Goal: Task Accomplishment & Management: Manage account settings

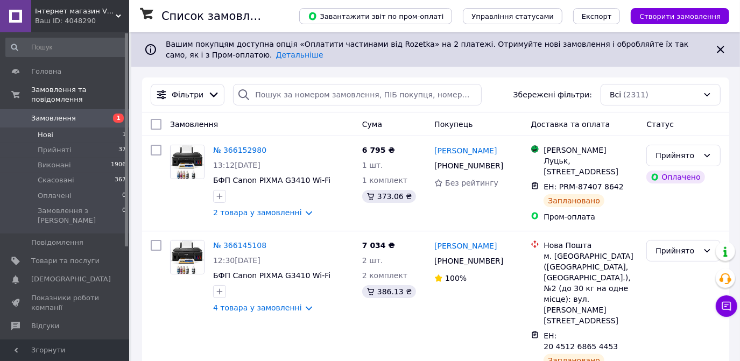
click at [94, 128] on li "Нові 1" at bounding box center [66, 135] width 132 height 15
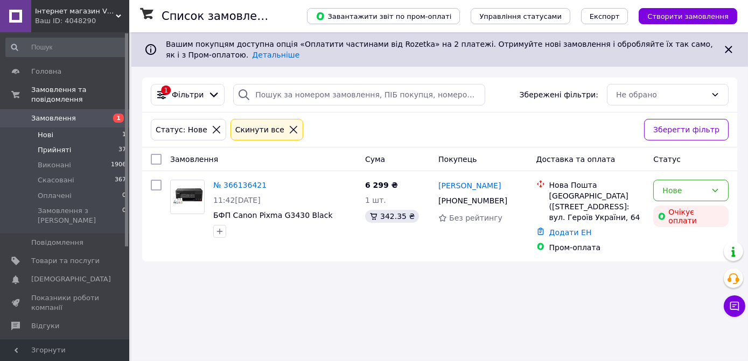
click at [66, 145] on span "Прийняті" at bounding box center [54, 150] width 33 height 10
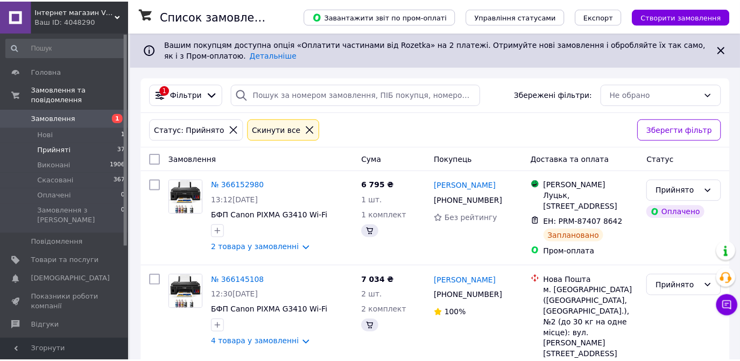
scroll to position [3, 0]
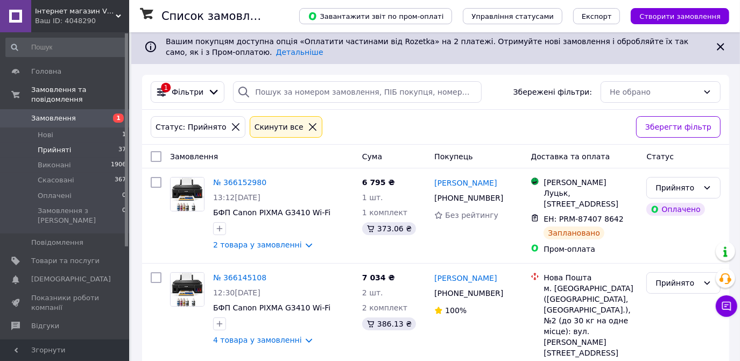
click at [61, 145] on span "Прийняті" at bounding box center [54, 150] width 33 height 10
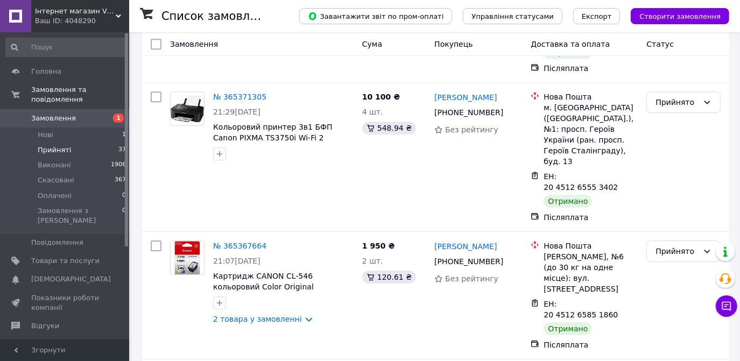
scroll to position [5054, 0]
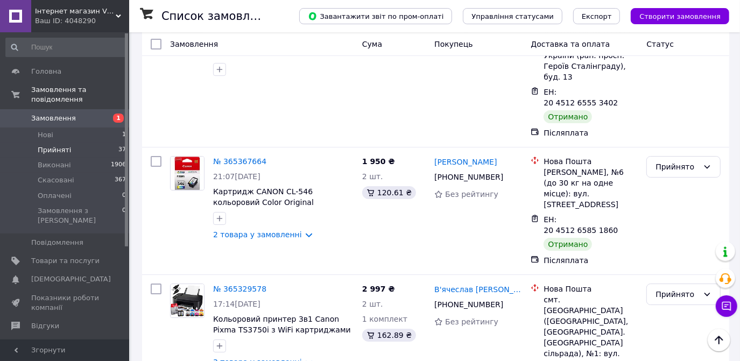
click at [675, 153] on li "Виконано" at bounding box center [684, 151] width 73 height 19
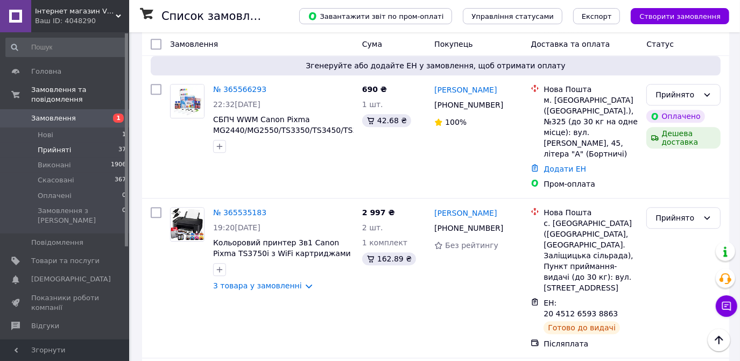
scroll to position [4565, 0]
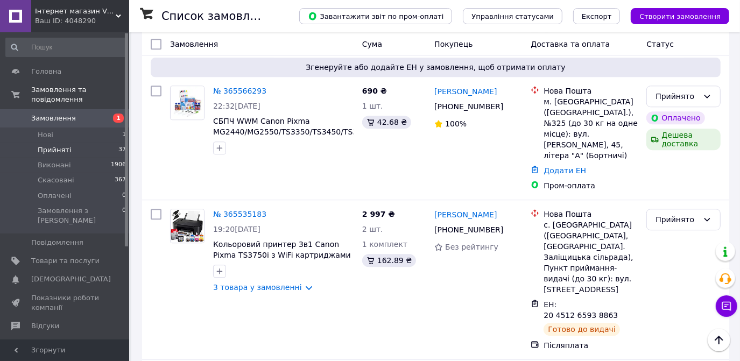
click at [690, 173] on li "Виконано" at bounding box center [684, 173] width 73 height 19
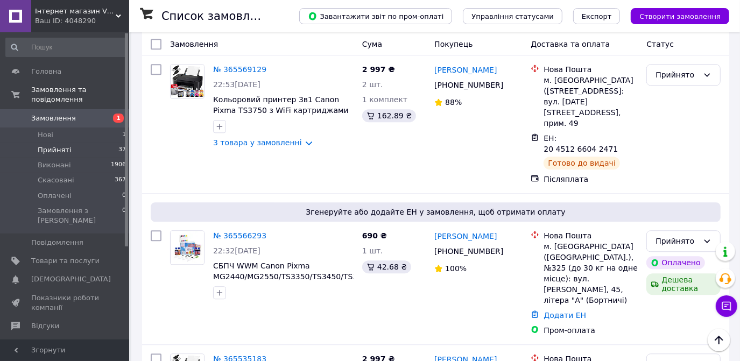
scroll to position [4418, 0]
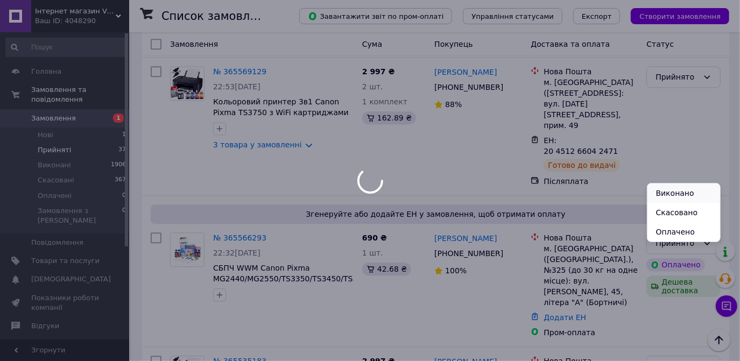
click at [680, 194] on li "Виконано" at bounding box center [684, 193] width 73 height 19
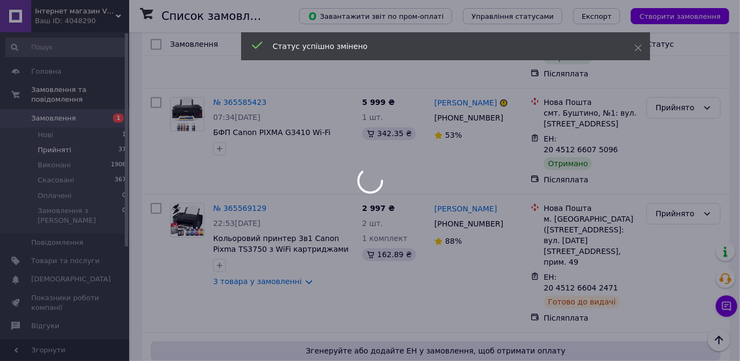
scroll to position [4271, 0]
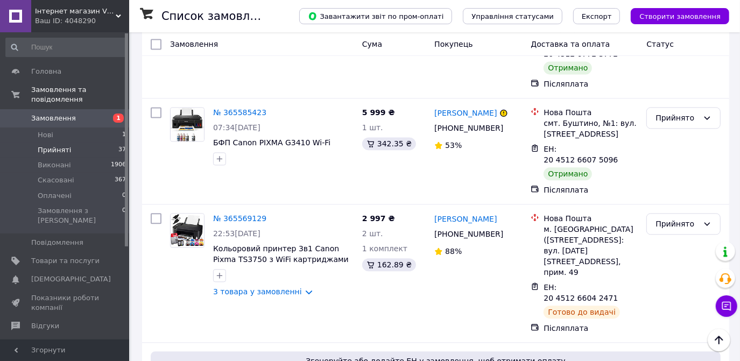
click at [677, 225] on li "Виконано" at bounding box center [684, 223] width 73 height 19
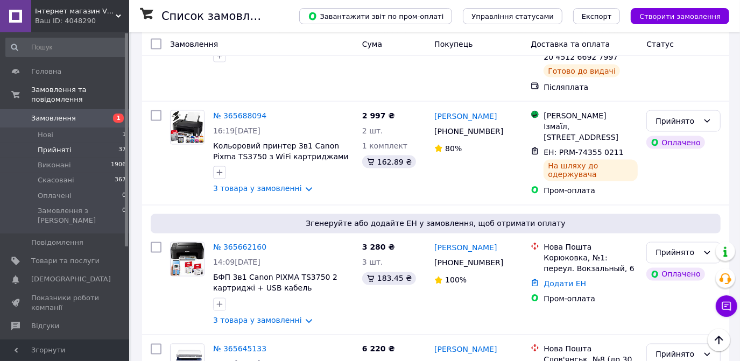
scroll to position [3830, 0]
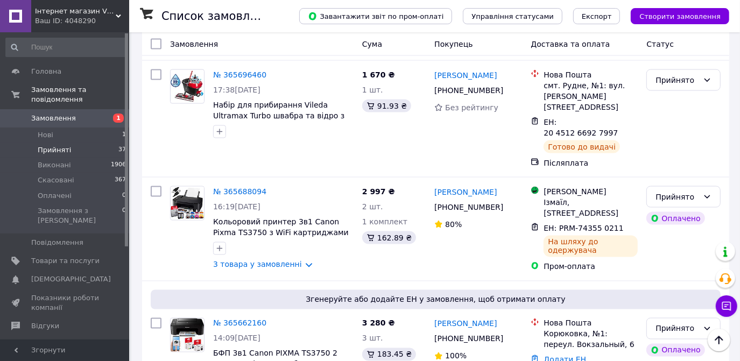
click at [679, 163] on li "Виконано" at bounding box center [684, 162] width 73 height 19
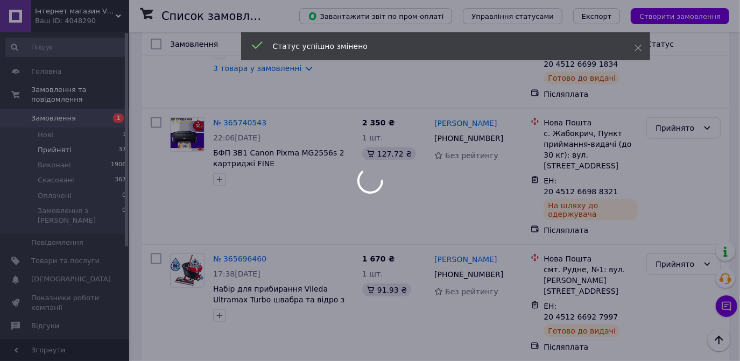
scroll to position [3635, 0]
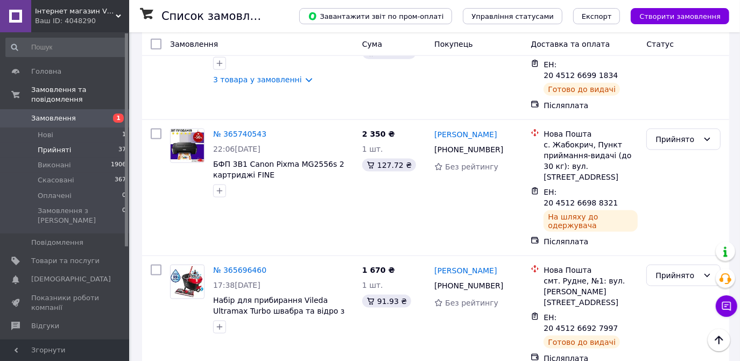
click at [681, 240] on li "Виконано" at bounding box center [684, 241] width 73 height 19
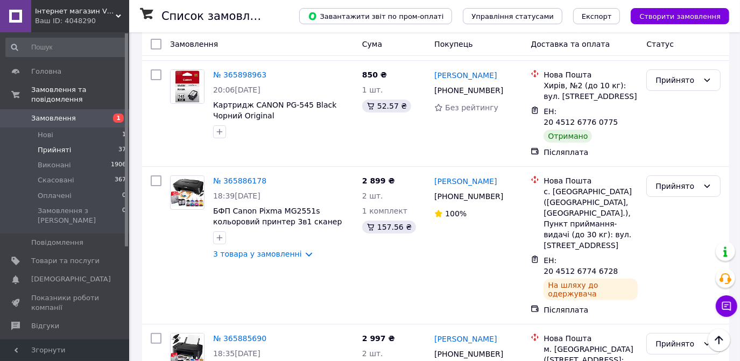
scroll to position [2803, 0]
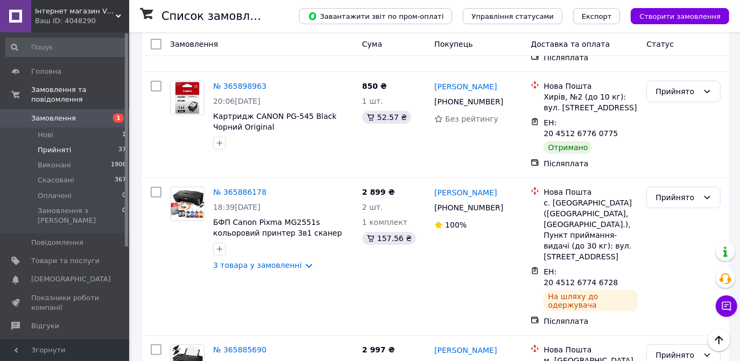
click at [681, 186] on li "Виконано" at bounding box center [684, 183] width 73 height 19
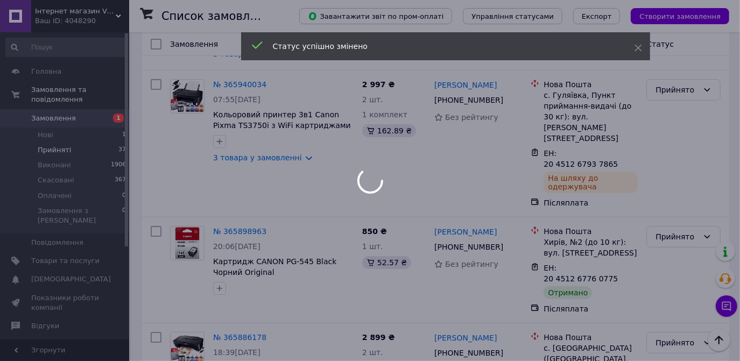
scroll to position [2656, 0]
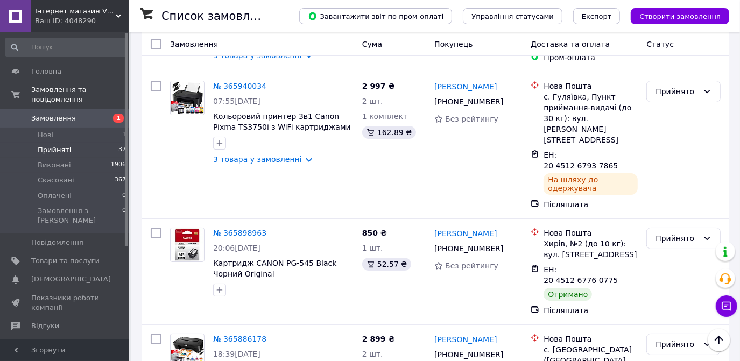
click at [680, 227] on li "Виконано" at bounding box center [684, 224] width 73 height 19
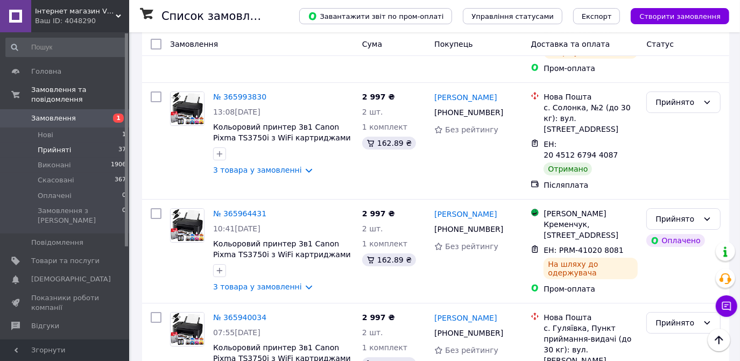
scroll to position [2411, 0]
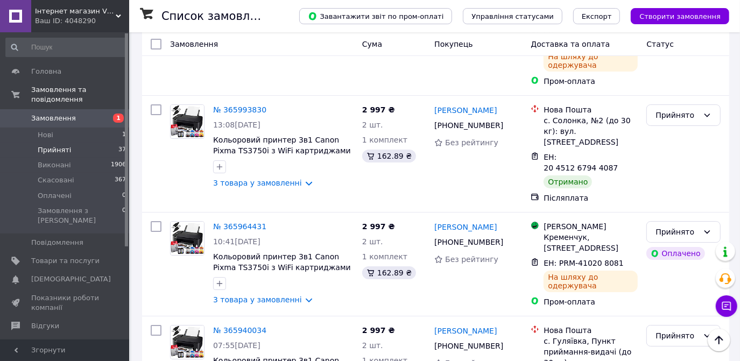
click at [690, 227] on li "Виконано" at bounding box center [684, 227] width 73 height 19
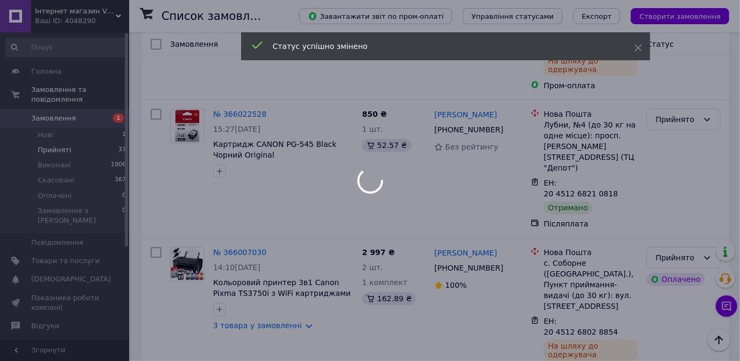
scroll to position [2117, 0]
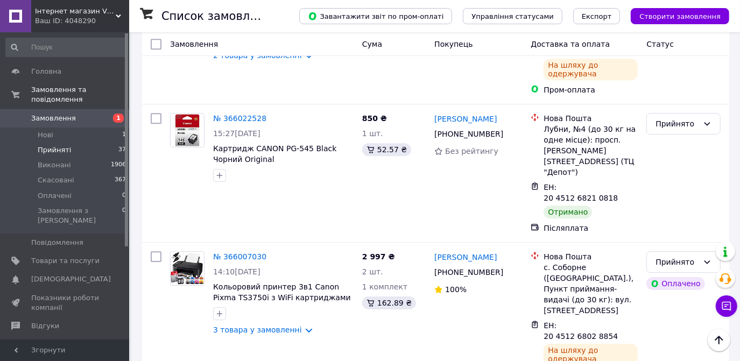
click at [693, 203] on li "Виконано" at bounding box center [684, 200] width 73 height 19
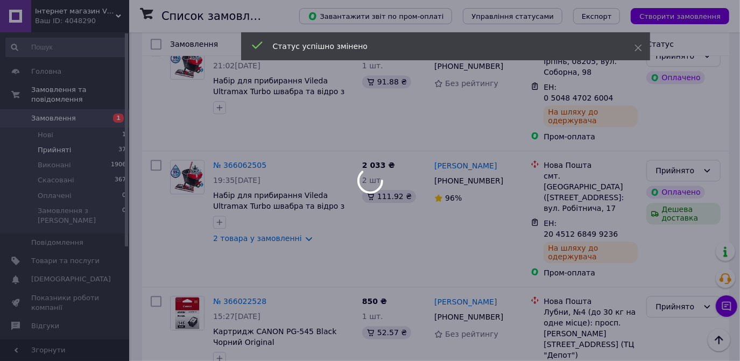
scroll to position [1922, 0]
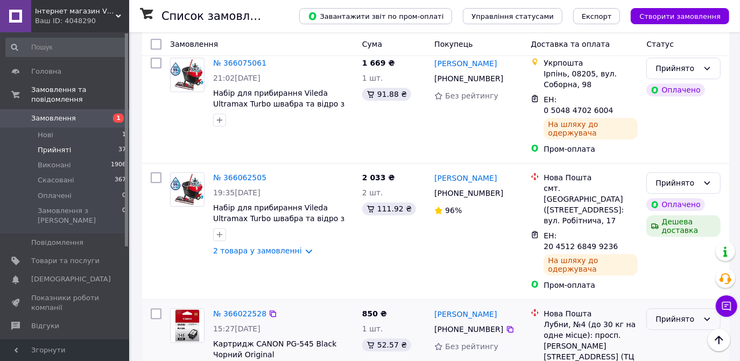
click at [712, 308] on div "Прийнято" at bounding box center [684, 319] width 74 height 22
click at [693, 154] on li "Виконано" at bounding box center [684, 154] width 73 height 19
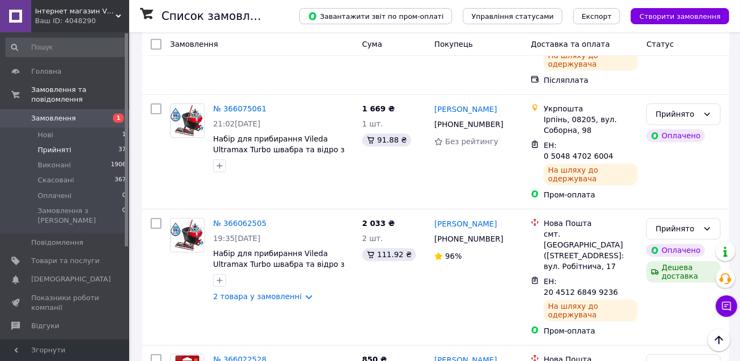
scroll to position [1957, 0]
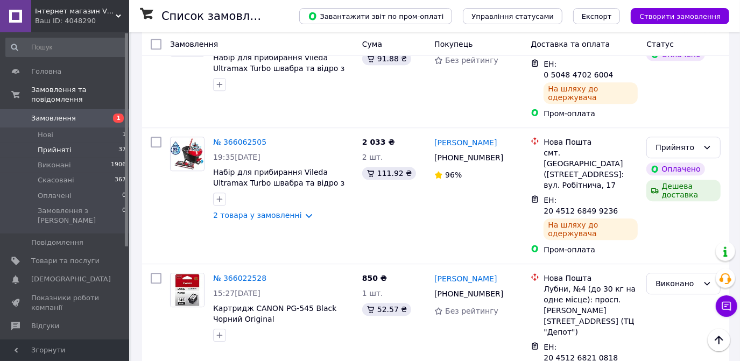
click at [60, 145] on span "Прийняті" at bounding box center [54, 150] width 33 height 10
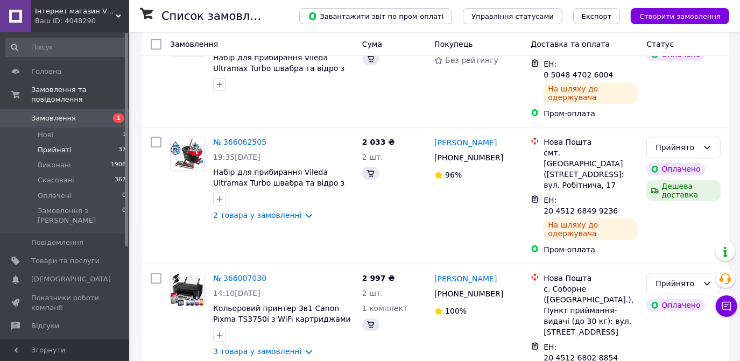
scroll to position [0, 0]
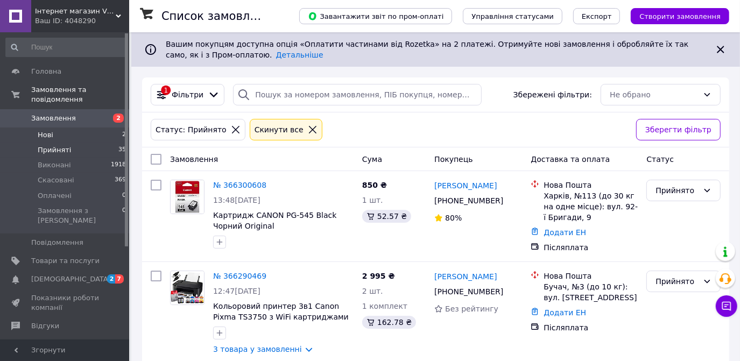
click at [74, 128] on li "Нові 2" at bounding box center [66, 135] width 132 height 15
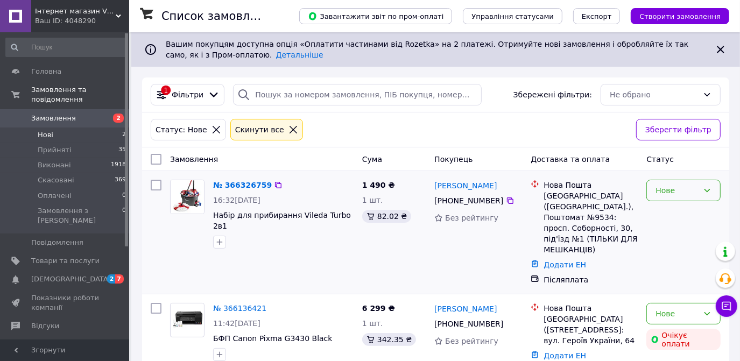
click at [698, 192] on div "Нове" at bounding box center [677, 191] width 43 height 12
click at [682, 216] on li "Прийнято" at bounding box center [684, 212] width 73 height 19
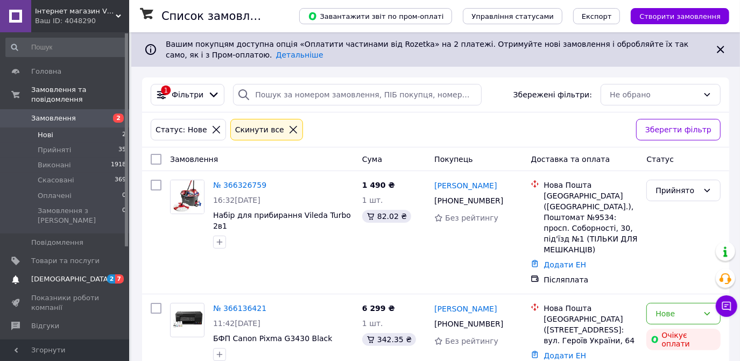
click at [73, 275] on span "[DEMOGRAPHIC_DATA]" at bounding box center [65, 280] width 68 height 10
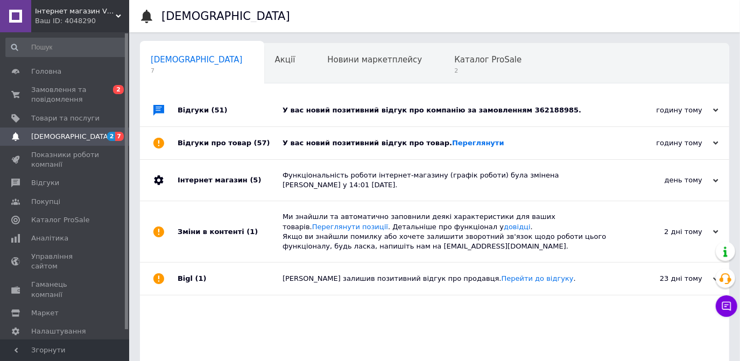
click at [539, 144] on div "У вас новий позитивний відгук про товар. [GEOGRAPHIC_DATA]" at bounding box center [447, 143] width 328 height 10
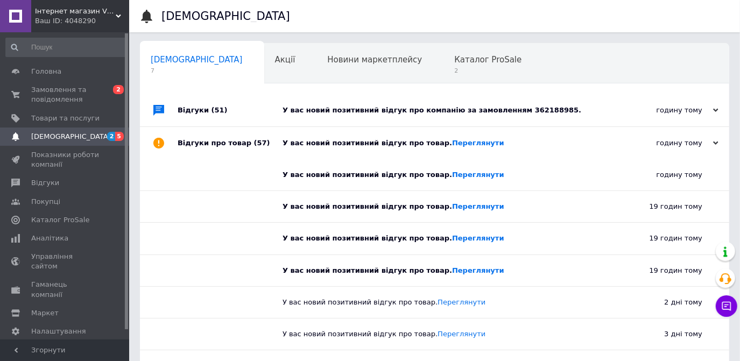
click at [528, 138] on div "У вас новий позитивний відгук про товар. [GEOGRAPHIC_DATA]" at bounding box center [447, 143] width 328 height 32
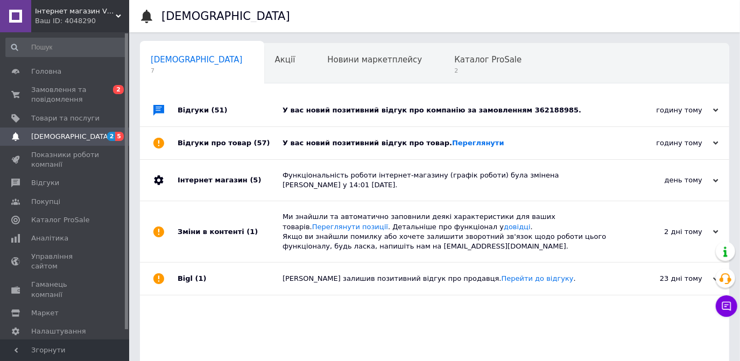
click at [528, 138] on div "У вас новий позитивний відгук про товар. [GEOGRAPHIC_DATA]" at bounding box center [447, 143] width 328 height 32
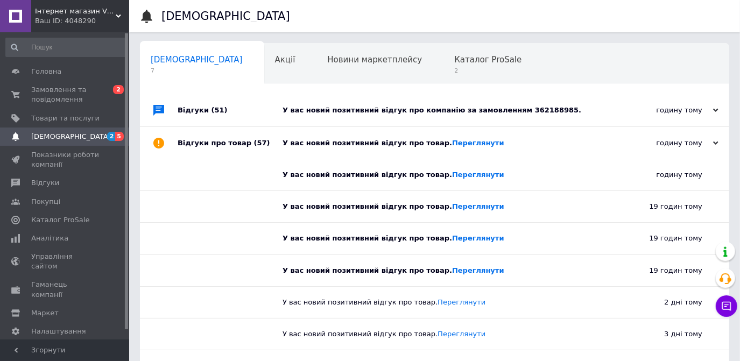
click at [566, 113] on div "У вас новий позитивний відгук про компанію за замовленням 362188985." at bounding box center [447, 111] width 328 height 10
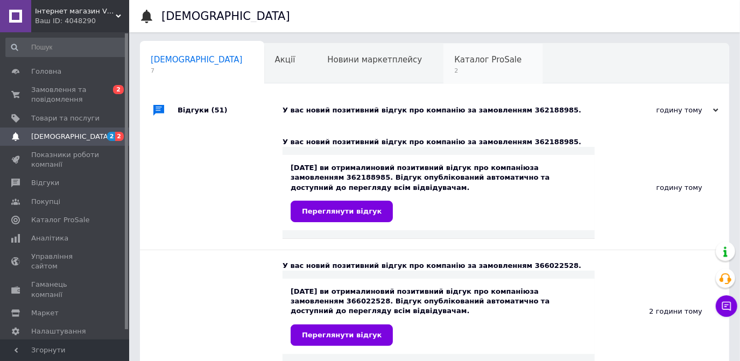
click at [454, 72] on span "2" at bounding box center [487, 71] width 67 height 8
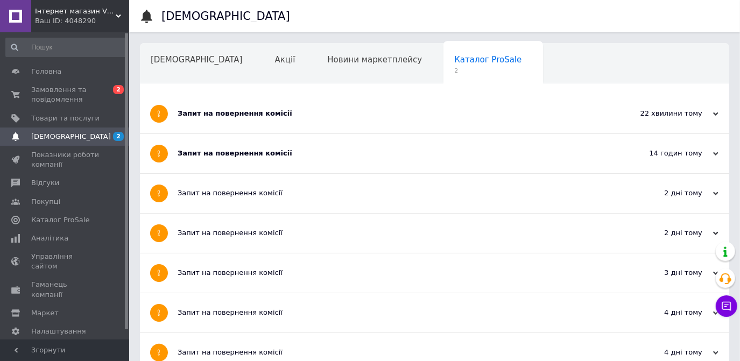
click at [563, 153] on div "Запит на повернення комісії" at bounding box center [394, 154] width 433 height 10
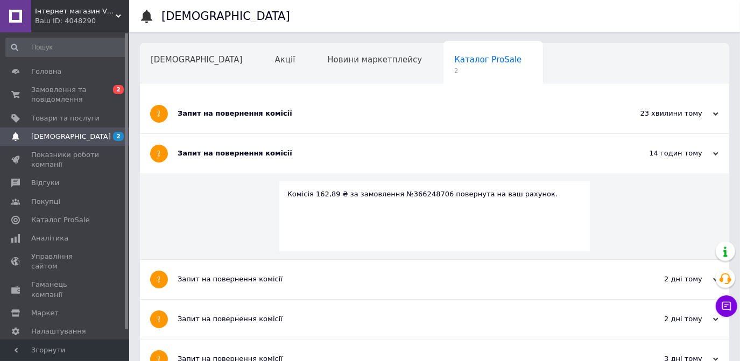
click at [563, 153] on div "Запит на повернення комісії" at bounding box center [394, 154] width 433 height 10
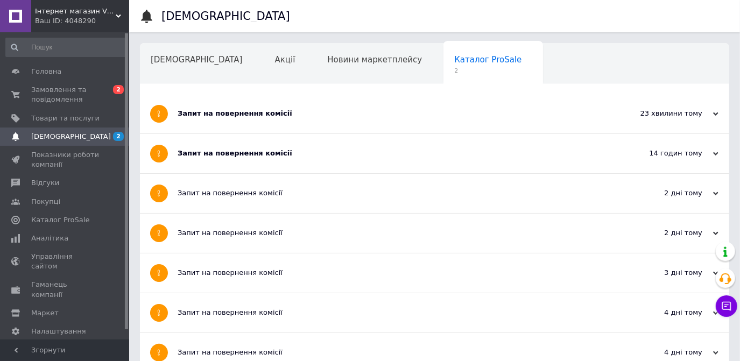
click at [560, 191] on div "Запит на повернення комісії" at bounding box center [394, 193] width 433 height 10
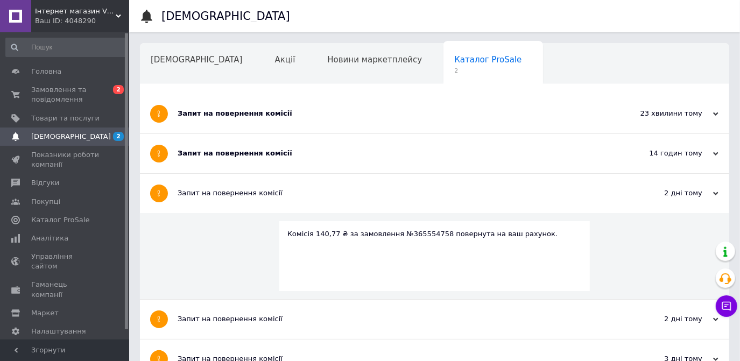
click at [560, 191] on div "Запит на повернення комісії" at bounding box center [394, 193] width 433 height 10
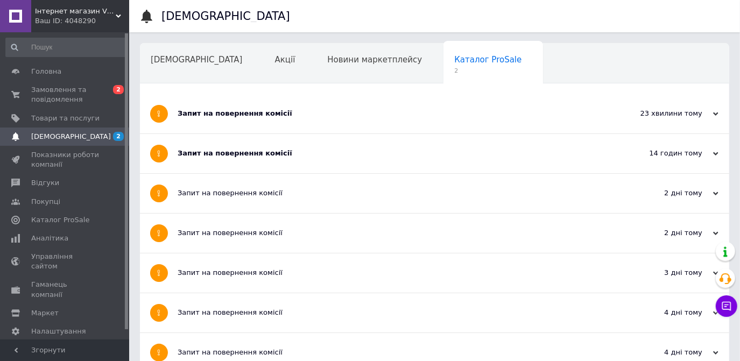
click at [548, 231] on div "Запит на повернення комісії" at bounding box center [394, 233] width 433 height 10
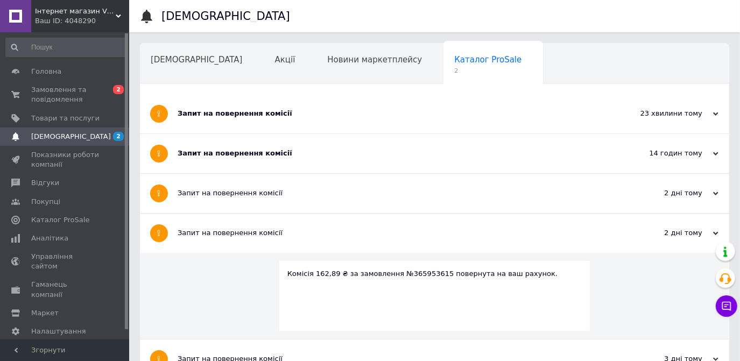
click at [548, 231] on div "Запит на повернення комісії" at bounding box center [394, 233] width 433 height 10
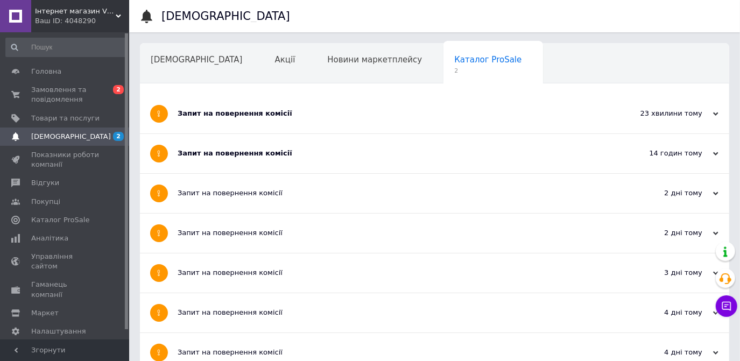
click at [537, 276] on div "Запит на повернення комісії" at bounding box center [394, 273] width 433 height 10
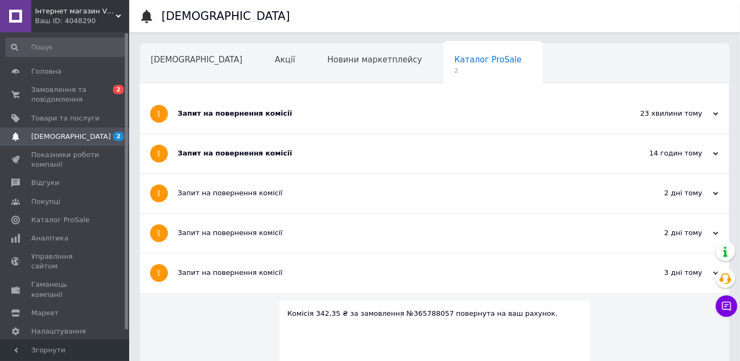
click at [537, 275] on div "Запит на повернення комісії" at bounding box center [394, 273] width 433 height 10
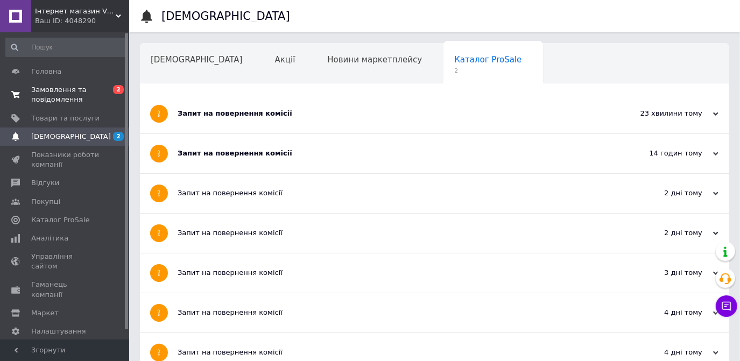
click at [87, 94] on span "Замовлення та повідомлення" at bounding box center [65, 94] width 68 height 19
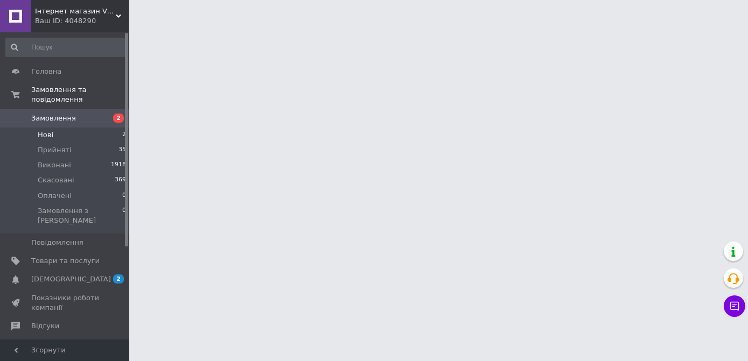
click at [72, 128] on li "Нові 2" at bounding box center [66, 135] width 132 height 15
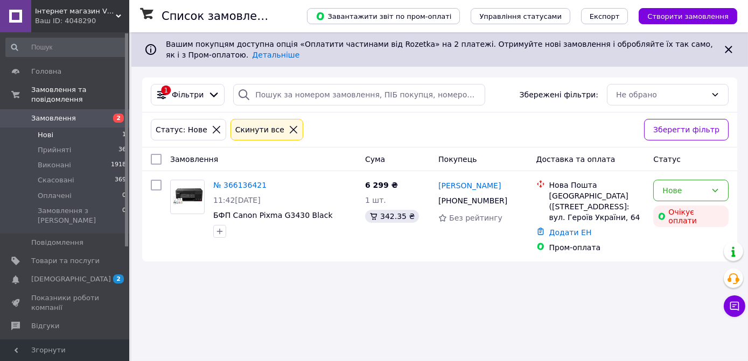
click at [60, 114] on span "Замовлення" at bounding box center [53, 119] width 45 height 10
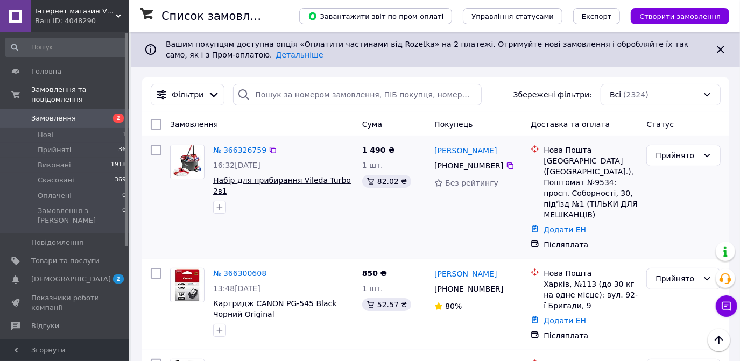
scroll to position [146, 0]
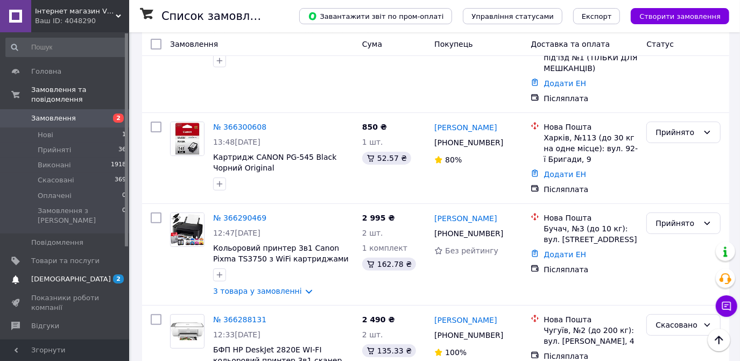
click at [95, 275] on span "[DEMOGRAPHIC_DATA]" at bounding box center [65, 280] width 68 height 10
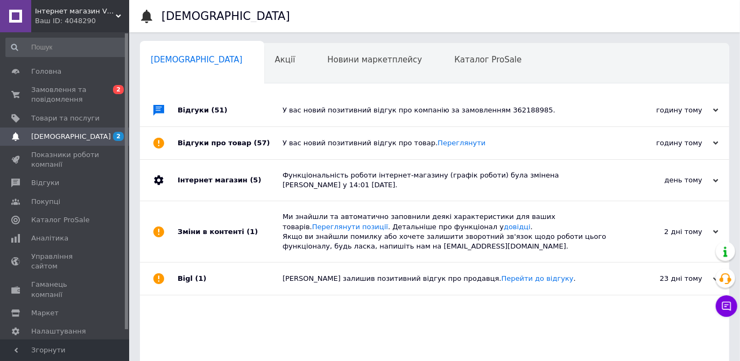
click at [494, 152] on div "У вас новий позитивний відгук про товар. [GEOGRAPHIC_DATA]" at bounding box center [447, 143] width 328 height 32
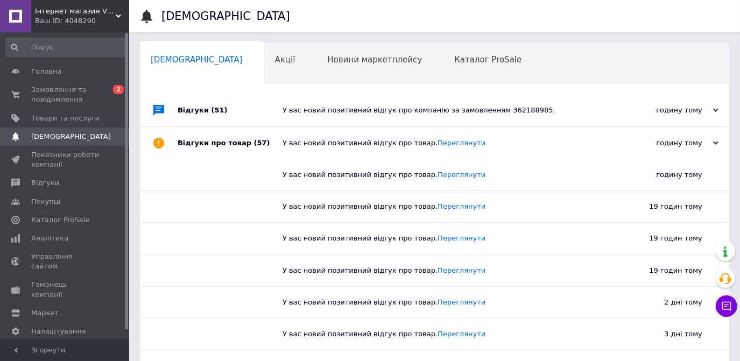
click at [494, 153] on div "У вас новий позитивний відгук про товар. [GEOGRAPHIC_DATA]" at bounding box center [447, 143] width 328 height 32
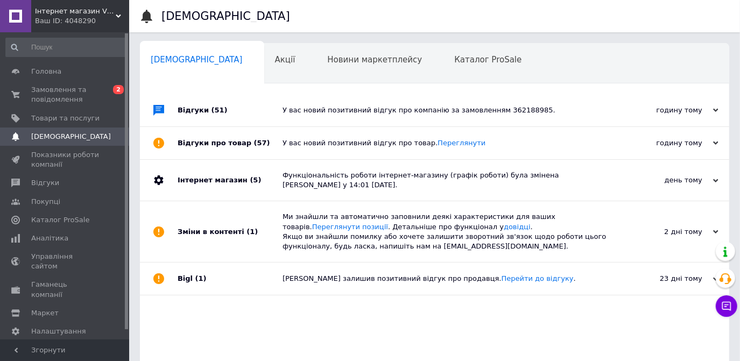
click at [554, 100] on div "У вас новий позитивний відгук про компанію за замовленням 362188985." at bounding box center [447, 110] width 328 height 32
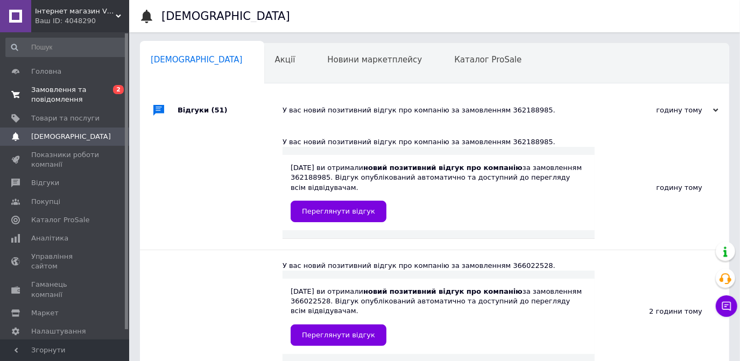
click at [68, 96] on span "Замовлення та повідомлення" at bounding box center [65, 94] width 68 height 19
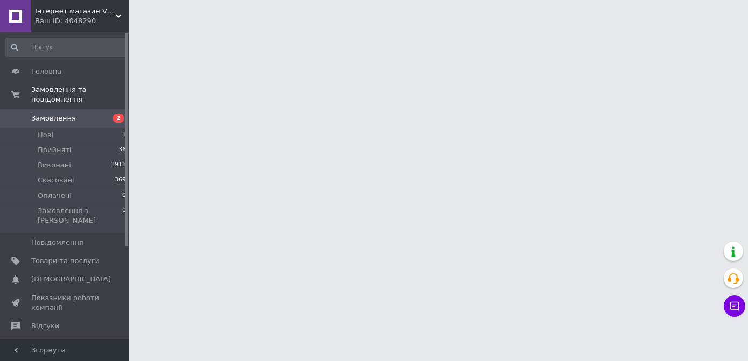
click at [67, 114] on span "Замовлення" at bounding box center [53, 119] width 45 height 10
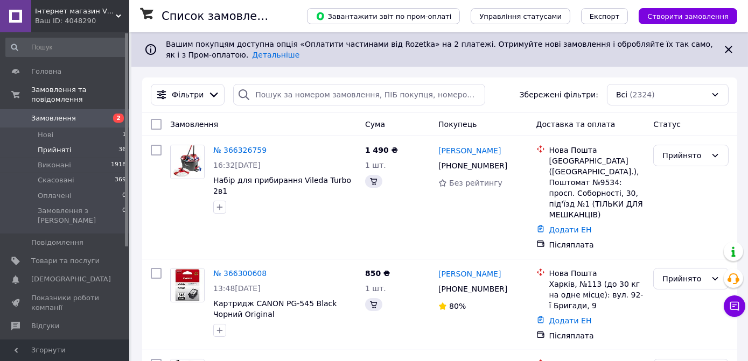
click at [60, 145] on span "Прийняті" at bounding box center [54, 150] width 33 height 10
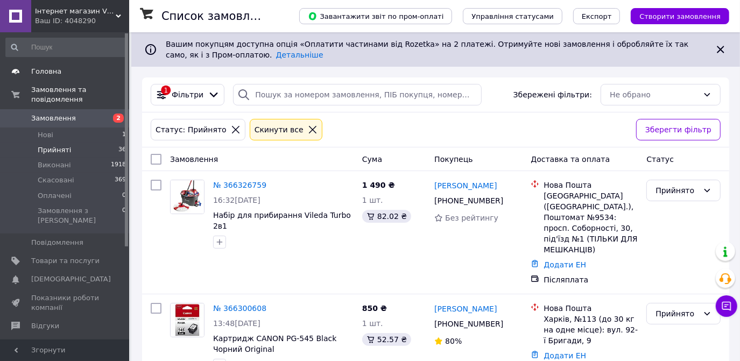
click at [42, 72] on span "Головна" at bounding box center [46, 72] width 30 height 10
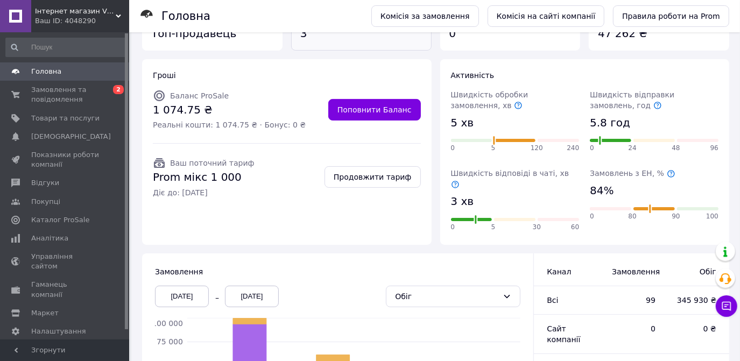
scroll to position [244, 0]
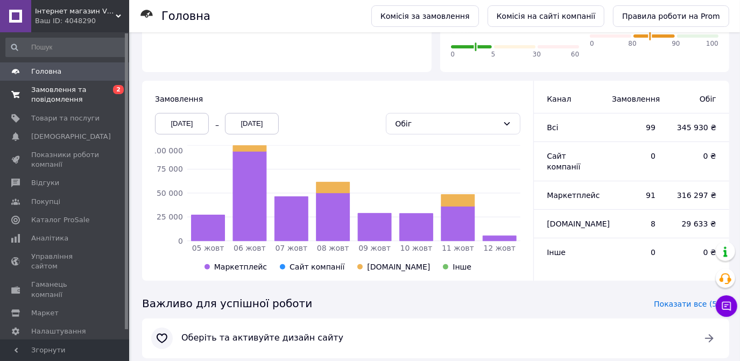
click at [85, 95] on span "Замовлення та повідомлення" at bounding box center [65, 94] width 68 height 19
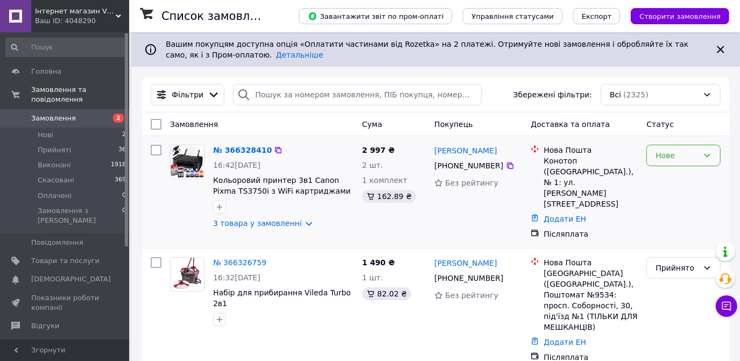
click at [705, 159] on icon at bounding box center [707, 155] width 9 height 9
click at [685, 177] on li "Прийнято" at bounding box center [684, 178] width 73 height 19
